Goal: Transaction & Acquisition: Purchase product/service

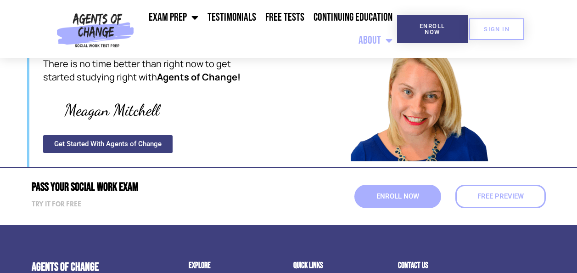
scroll to position [1160, 0]
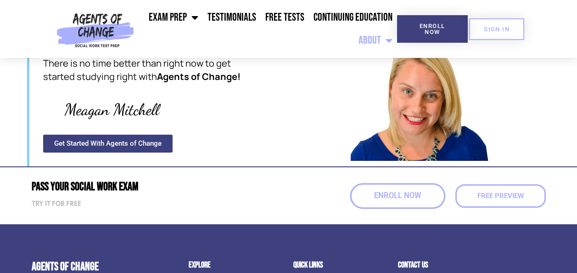
click at [412, 192] on span "Enroll Now" at bounding box center [397, 196] width 47 height 8
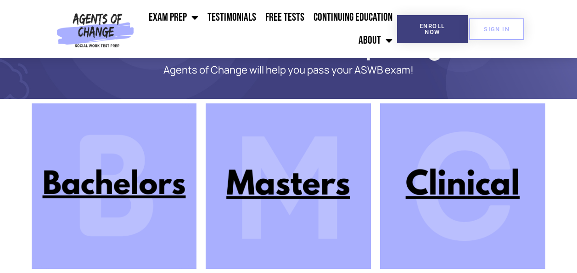
scroll to position [52, 0]
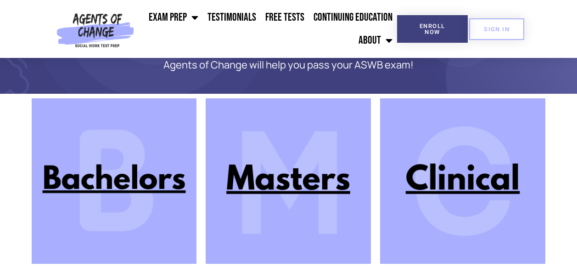
click at [335, 179] on img at bounding box center [288, 180] width 165 height 165
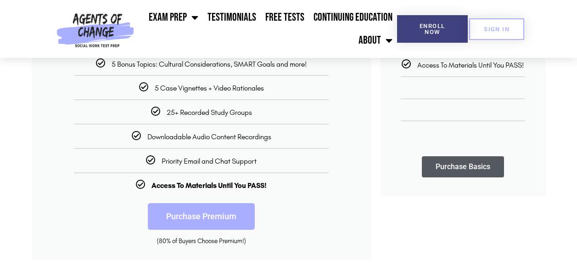
scroll to position [278, 0]
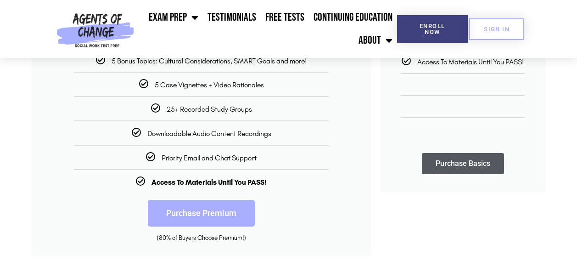
click at [203, 211] on link "Purchase Premium" at bounding box center [201, 213] width 107 height 27
